Goal: Information Seeking & Learning: Learn about a topic

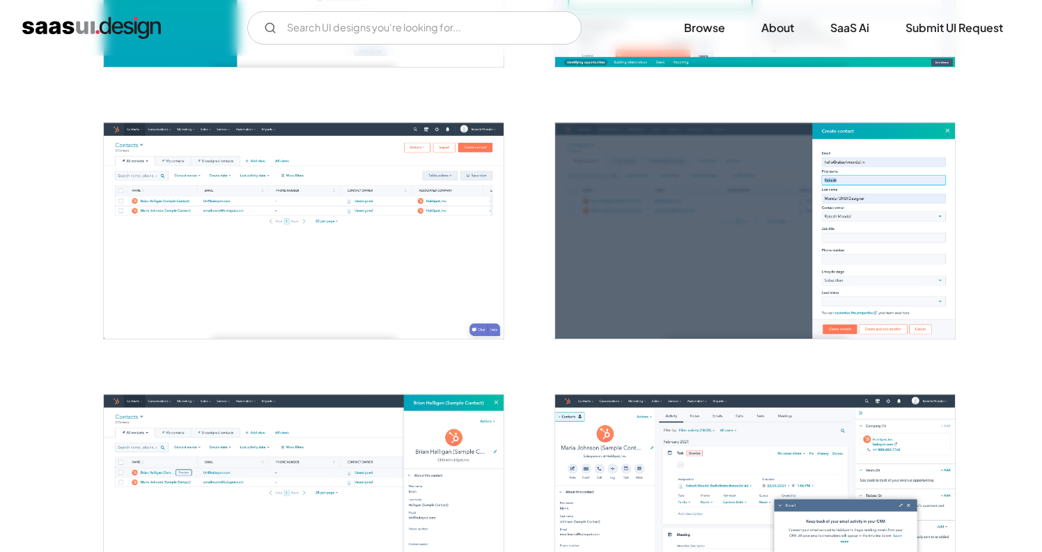
scroll to position [715, 0]
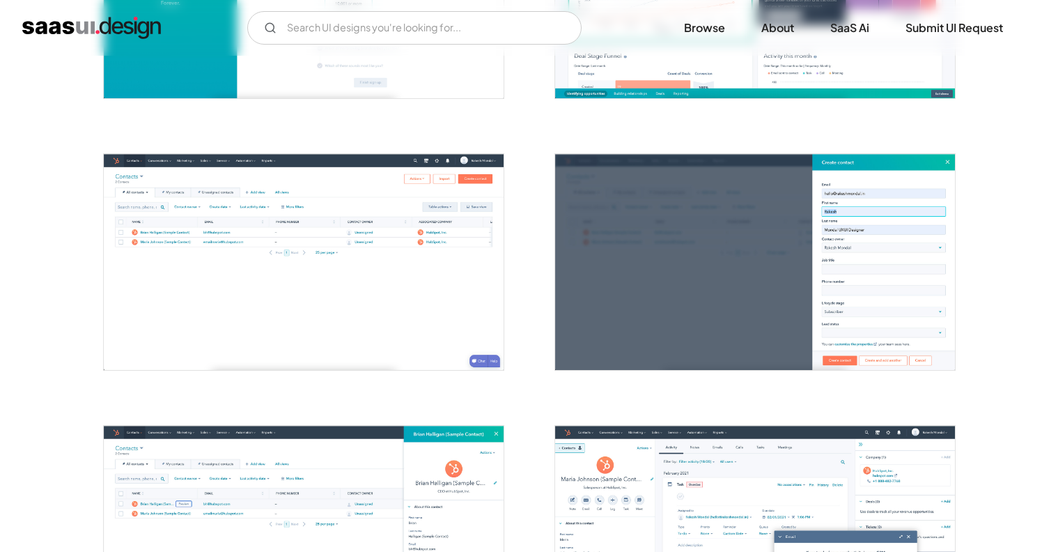
click at [445, 262] on img "open lightbox" at bounding box center [304, 261] width 400 height 215
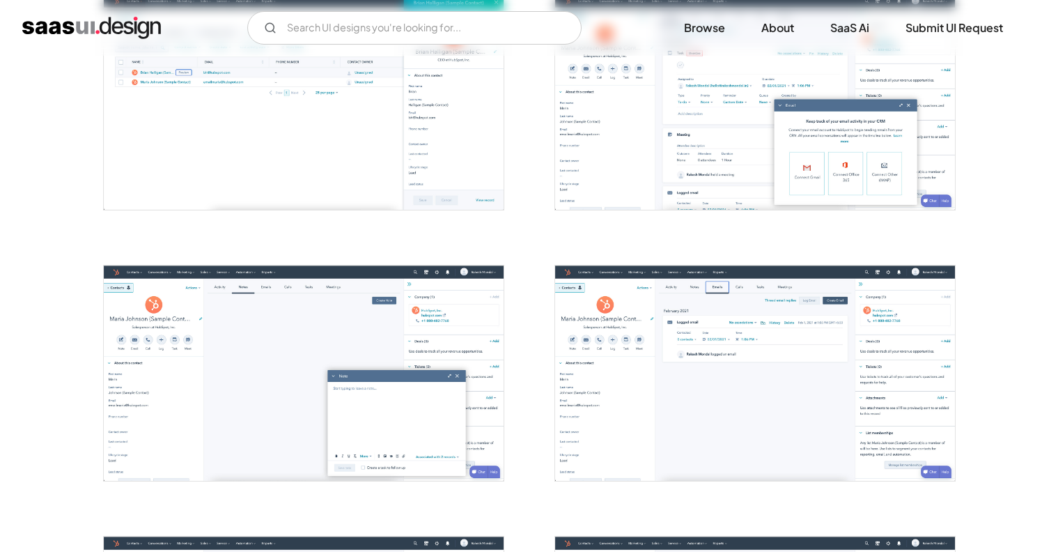
scroll to position [1174, 0]
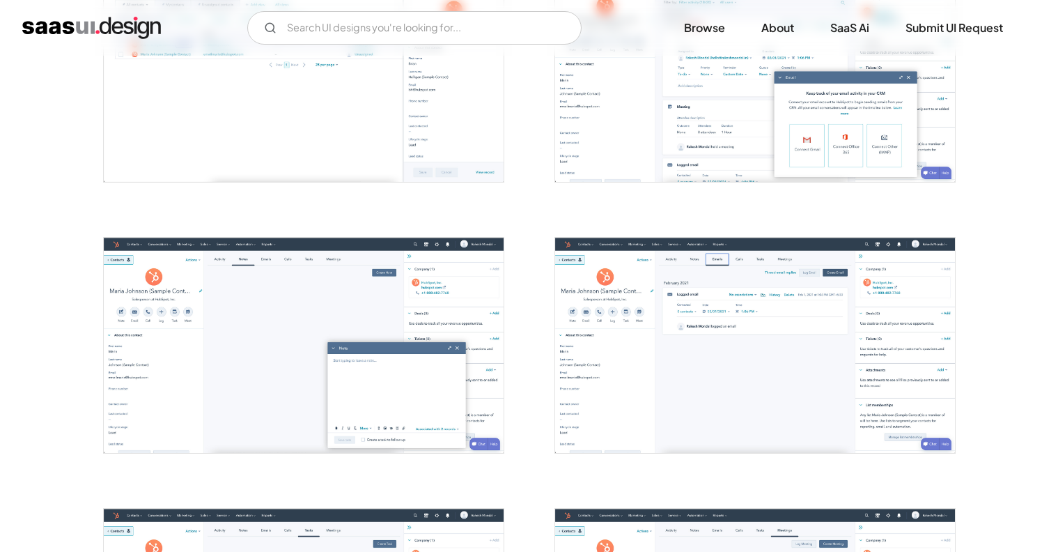
click at [152, 342] on img "open lightbox" at bounding box center [304, 345] width 400 height 215
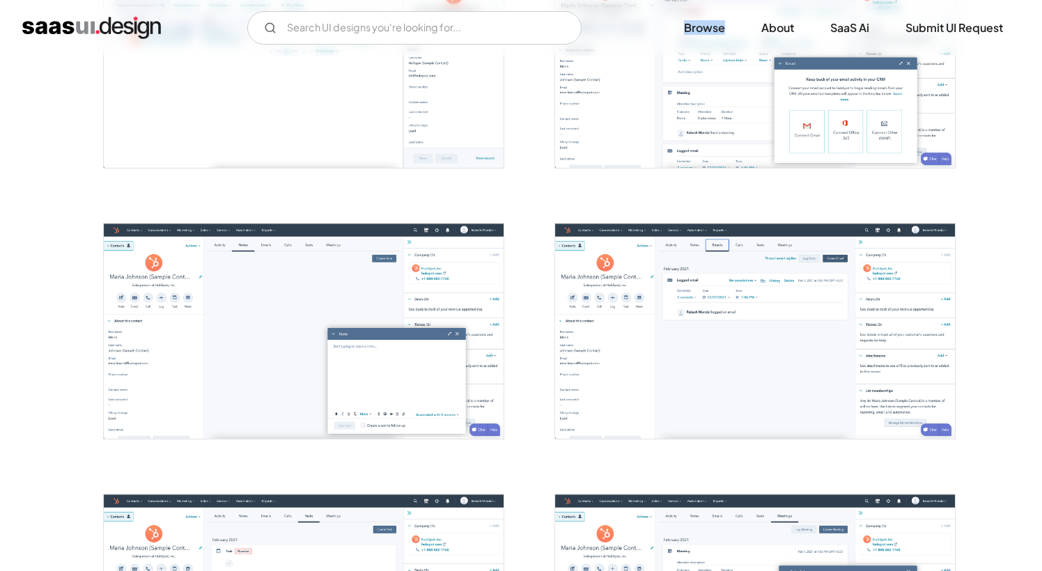
scroll to position [1205, 0]
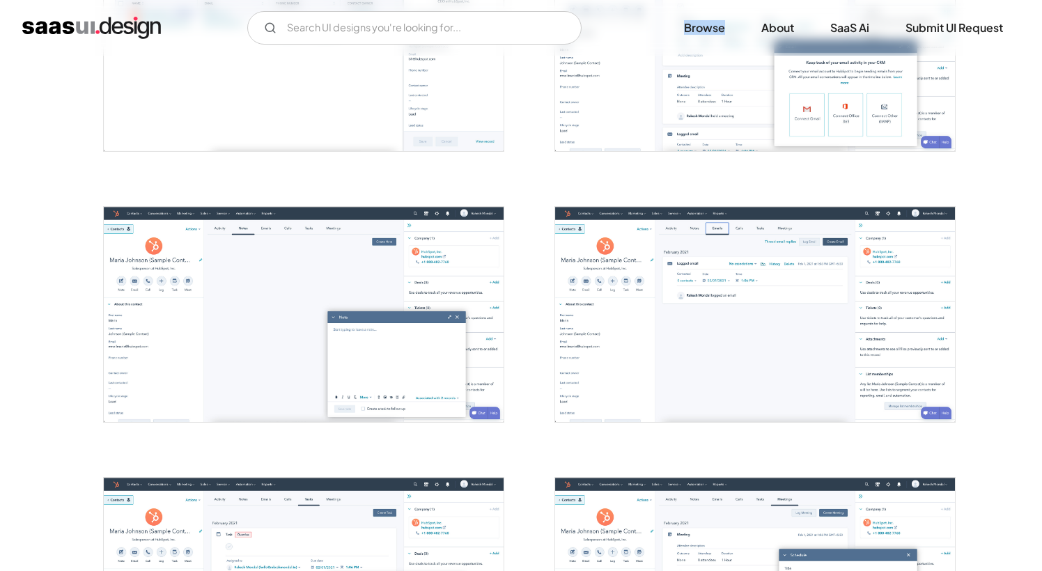
click at [610, 351] on img "open lightbox" at bounding box center [755, 314] width 400 height 215
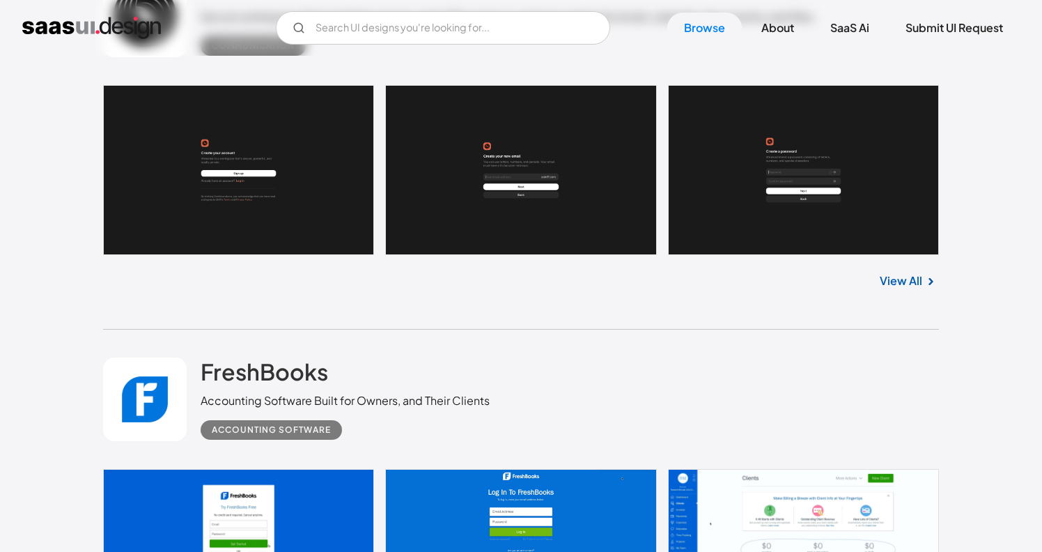
scroll to position [10803, 0]
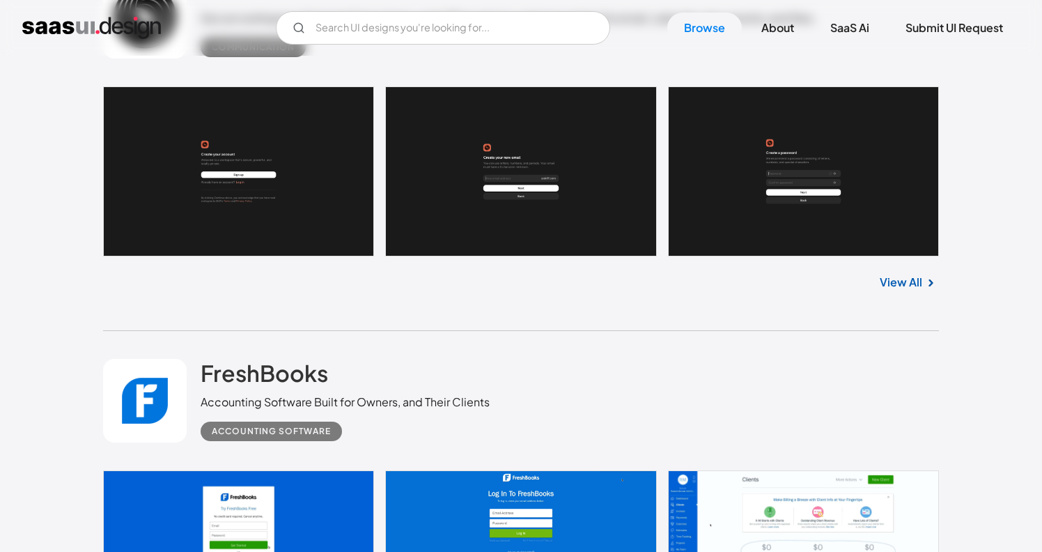
click at [906, 280] on link "View All" at bounding box center [901, 282] width 43 height 17
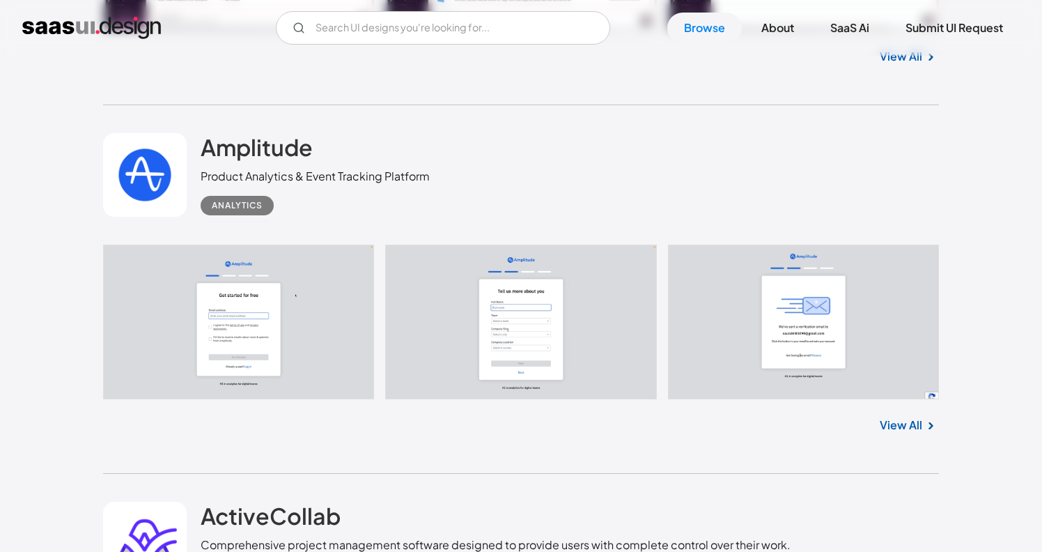
scroll to position [15510, 0]
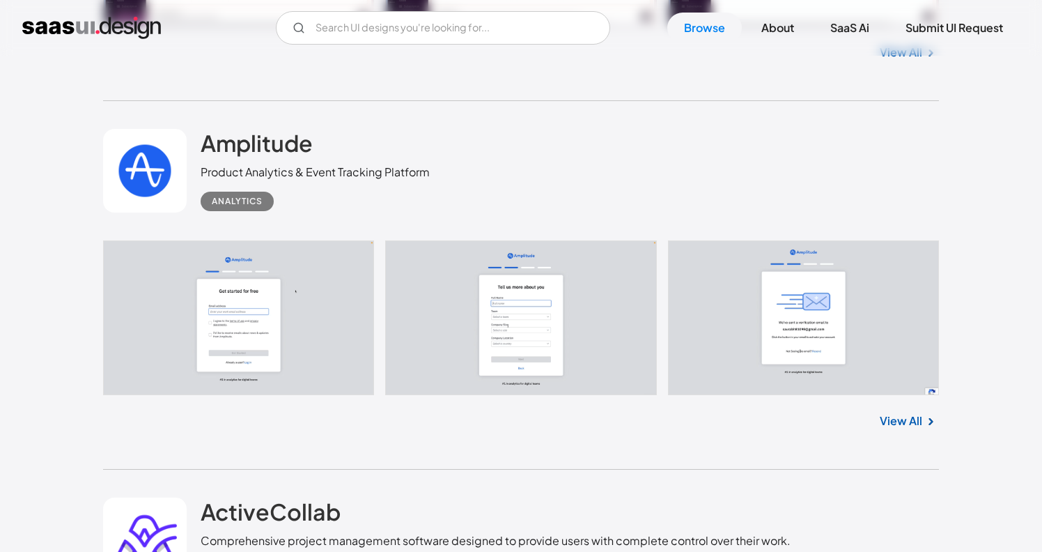
click at [887, 423] on link "View All" at bounding box center [901, 421] width 43 height 17
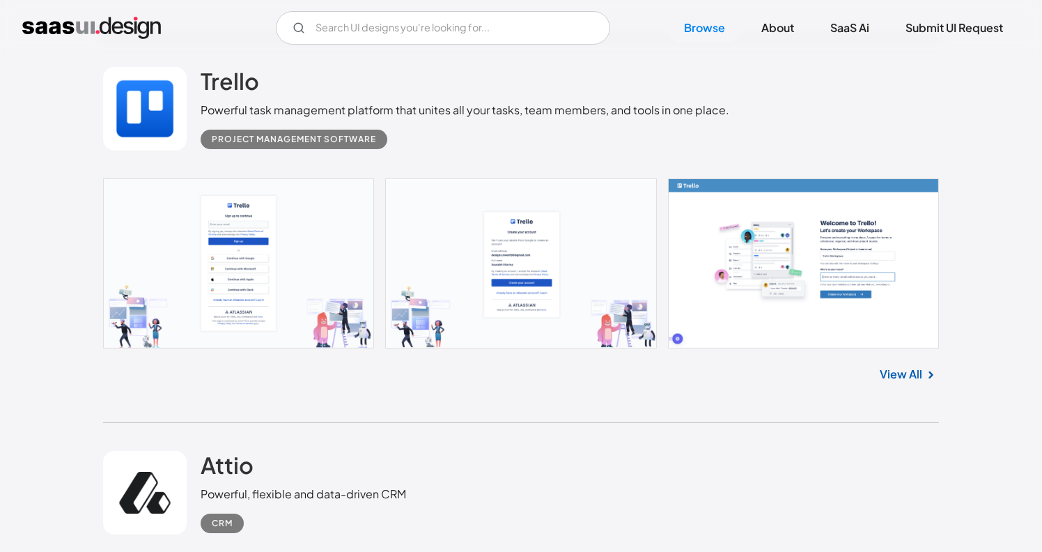
scroll to position [16325, 0]
click at [900, 374] on link "View All" at bounding box center [901, 373] width 43 height 17
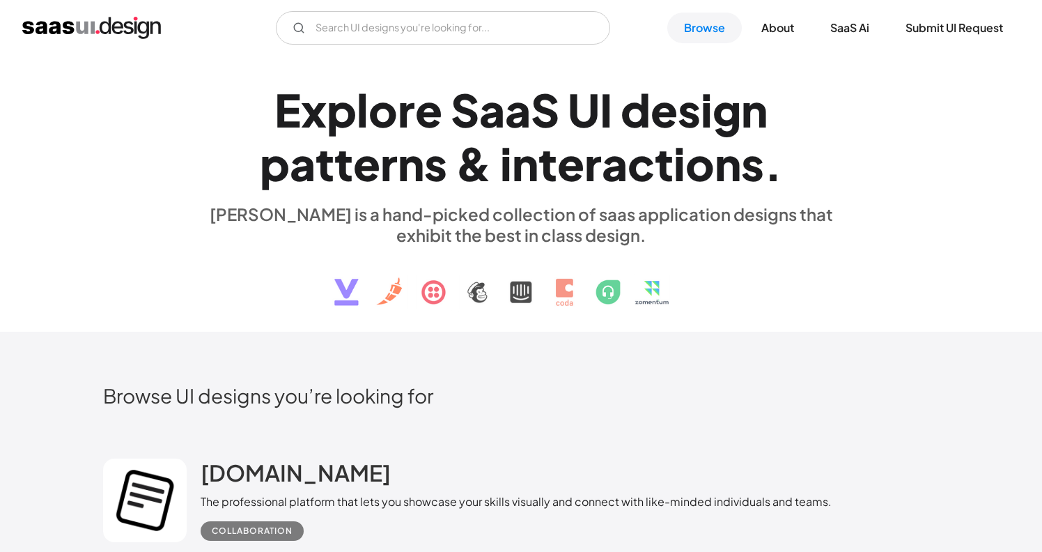
scroll to position [0, 0]
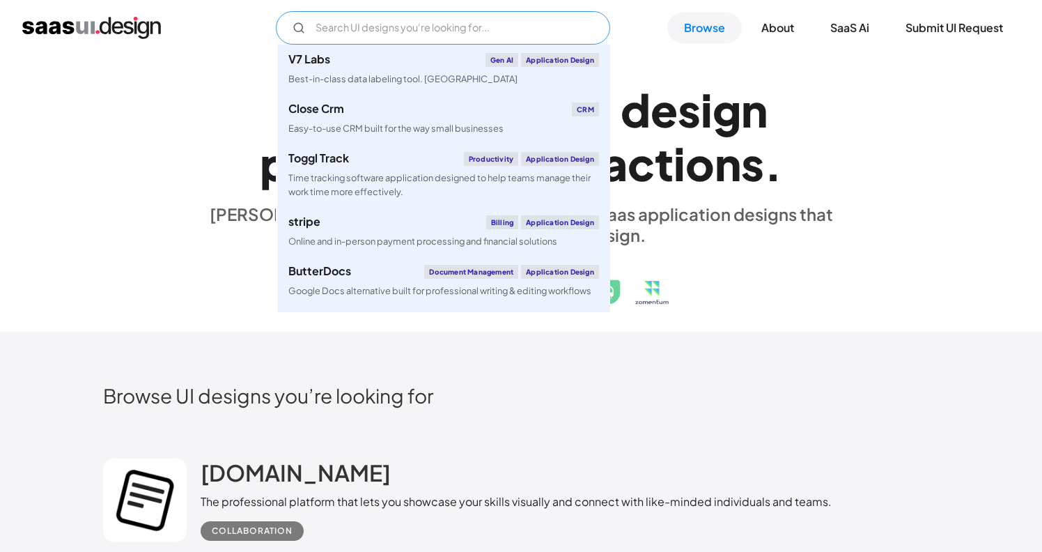
click at [509, 35] on input "Email Form" at bounding box center [443, 27] width 334 height 33
type input "s"
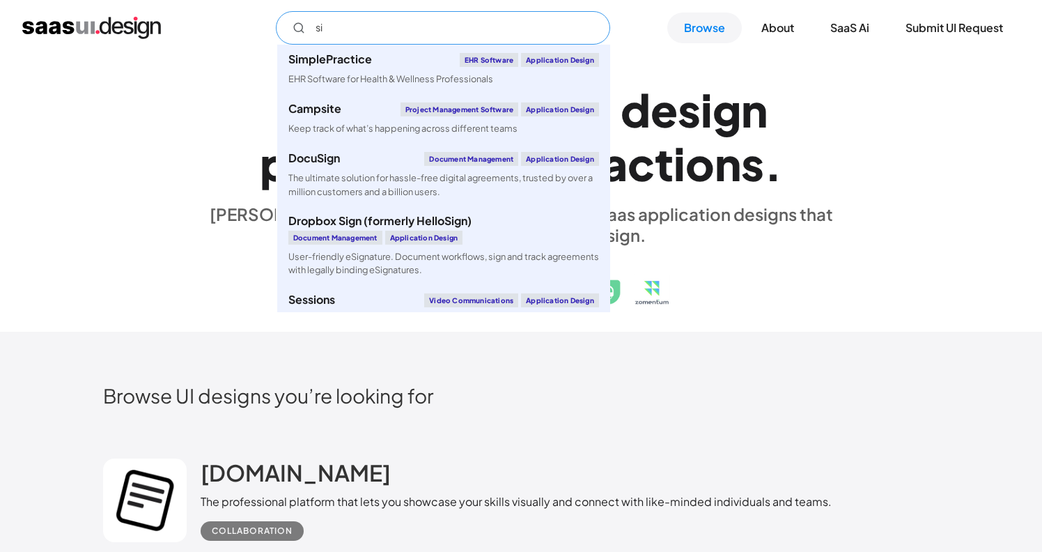
type input "s"
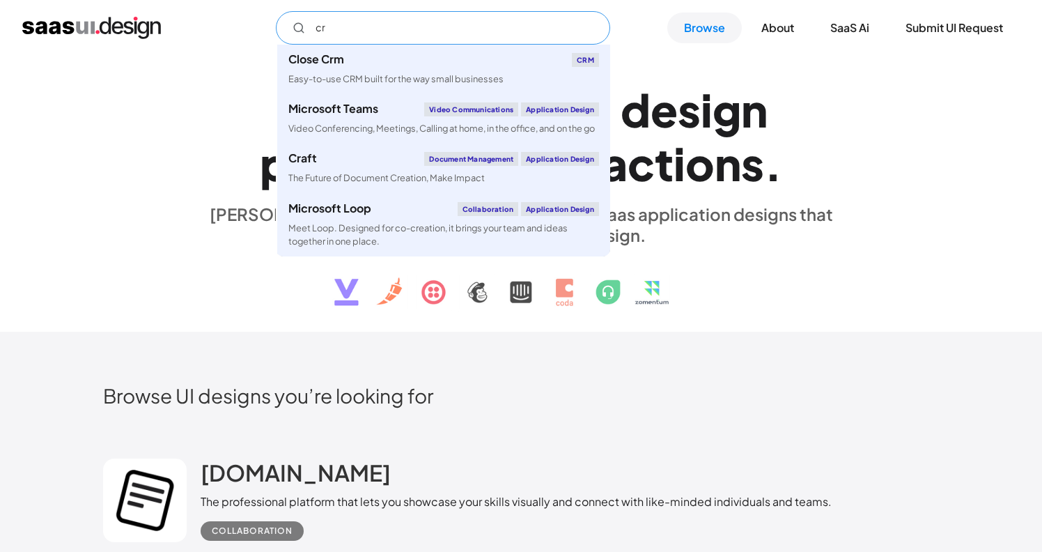
type input "c"
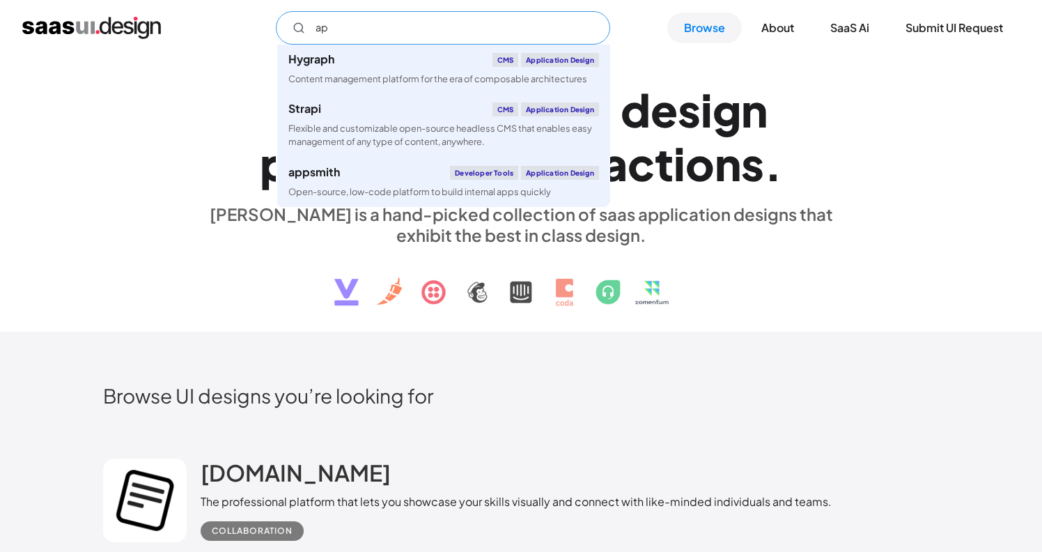
type input "a"
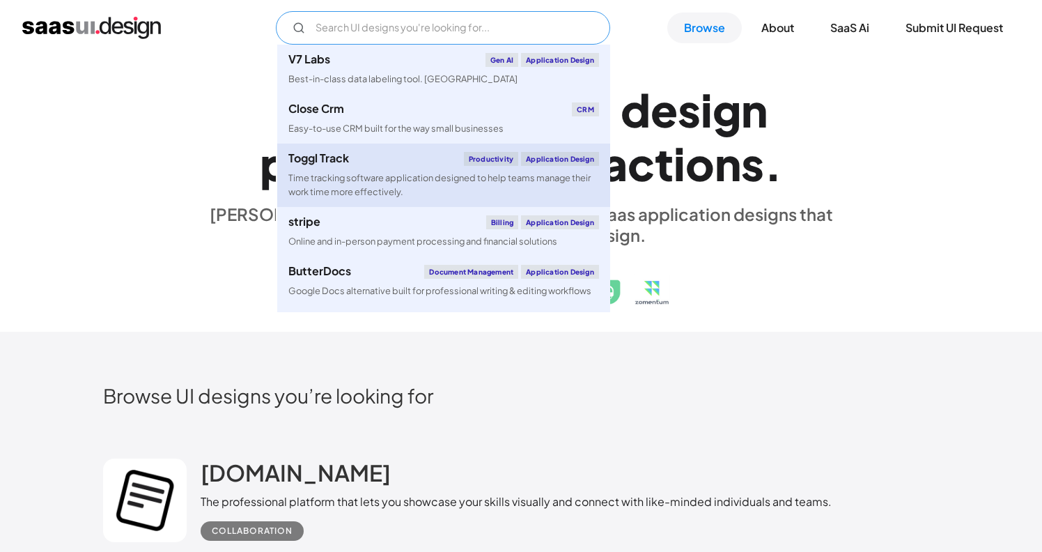
click at [576, 160] on div "Application Design" at bounding box center [560, 159] width 78 height 14
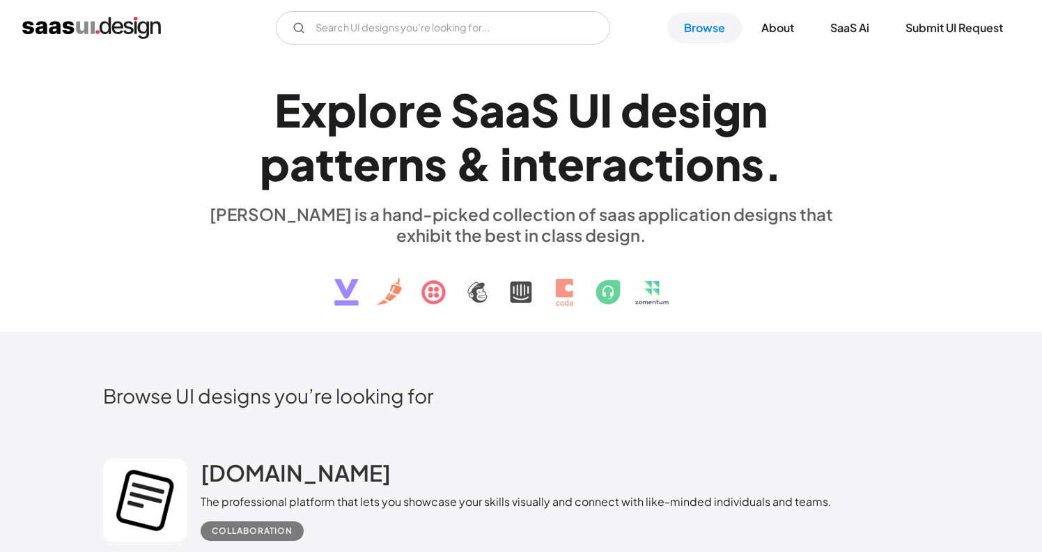
click at [734, 91] on div "g" at bounding box center [727, 110] width 29 height 54
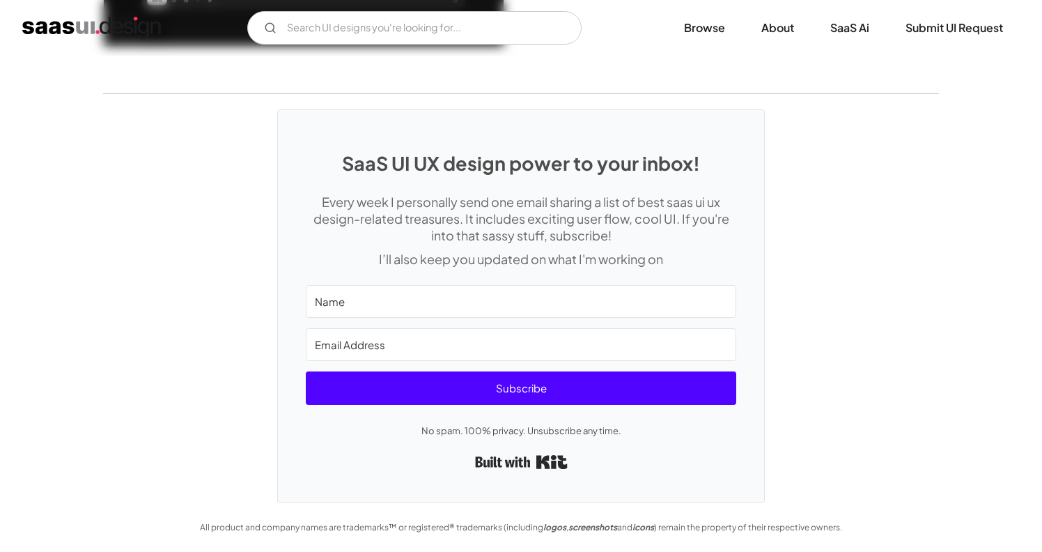
scroll to position [2974, 0]
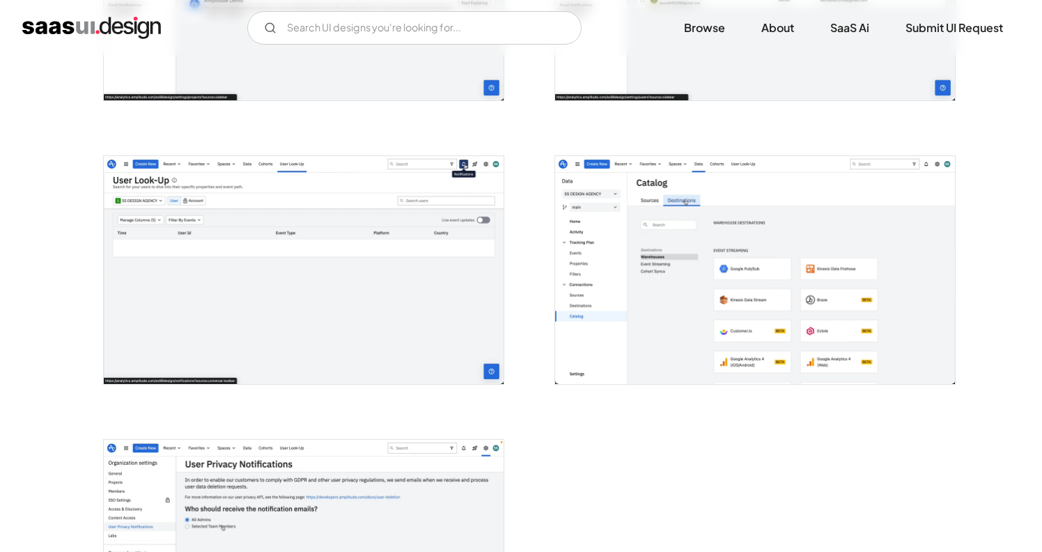
scroll to position [3073, 0]
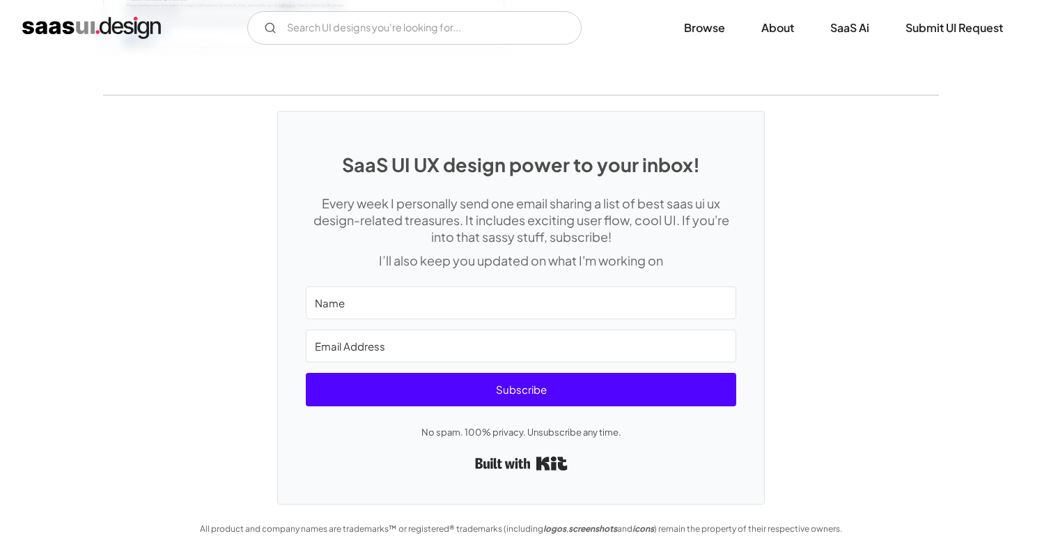
scroll to position [3892, 0]
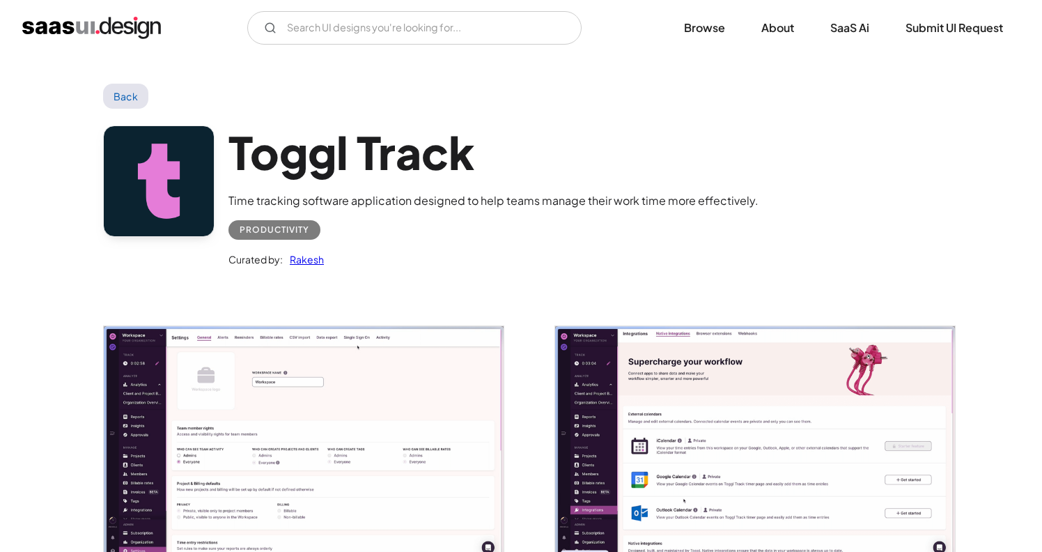
click at [128, 29] on img "home" at bounding box center [91, 28] width 139 height 22
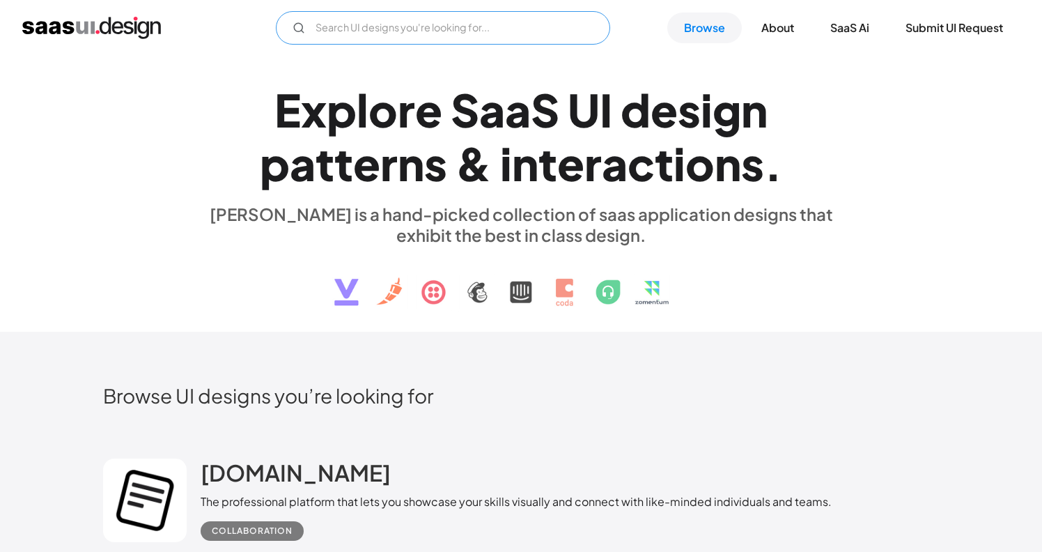
click at [547, 30] on input "Email Form" at bounding box center [443, 27] width 334 height 33
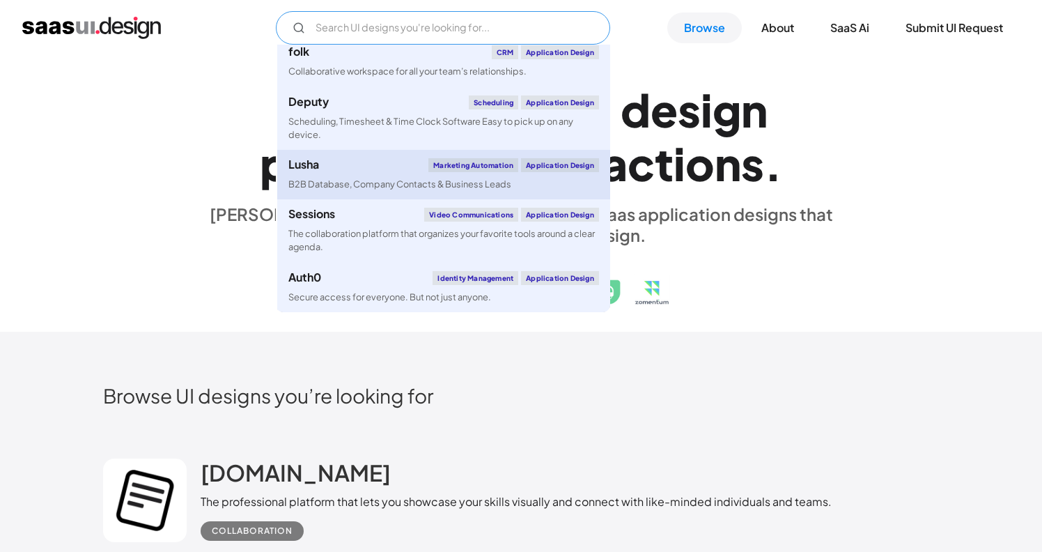
scroll to position [5357, 0]
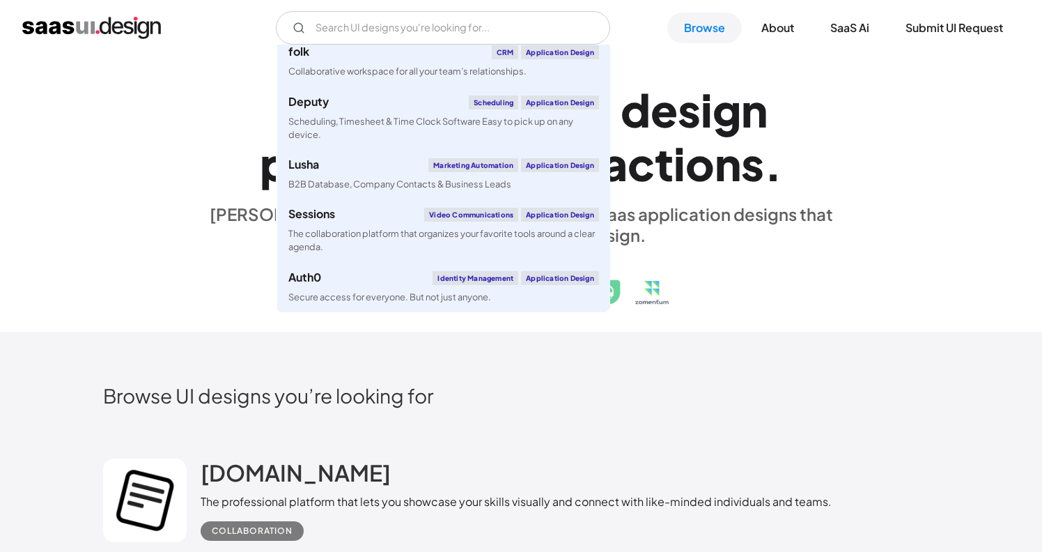
click at [767, 265] on div "E x p l o r e S a a S U I d e s i g n p a t t e r n s & i n t e r a c t i o n s…" at bounding box center [521, 193] width 641 height 249
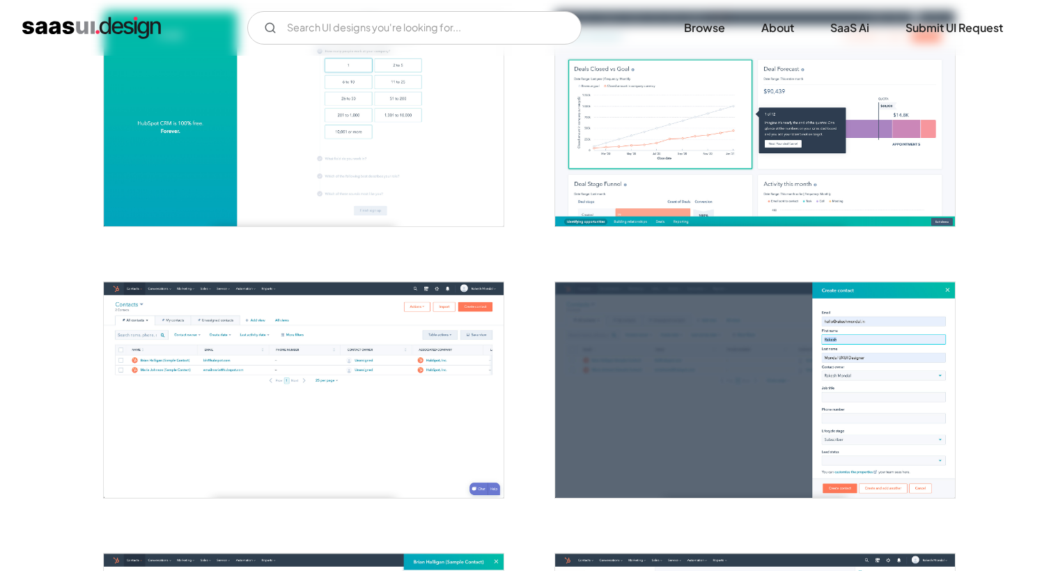
scroll to position [603, 0]
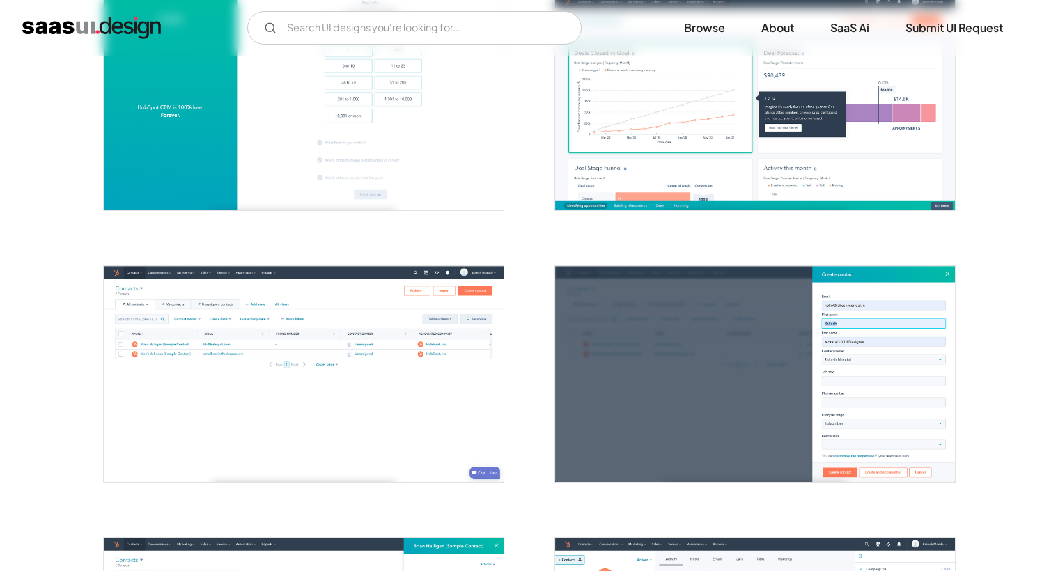
click at [647, 322] on img "open lightbox" at bounding box center [755, 373] width 400 height 215
